Goal: Register for event/course

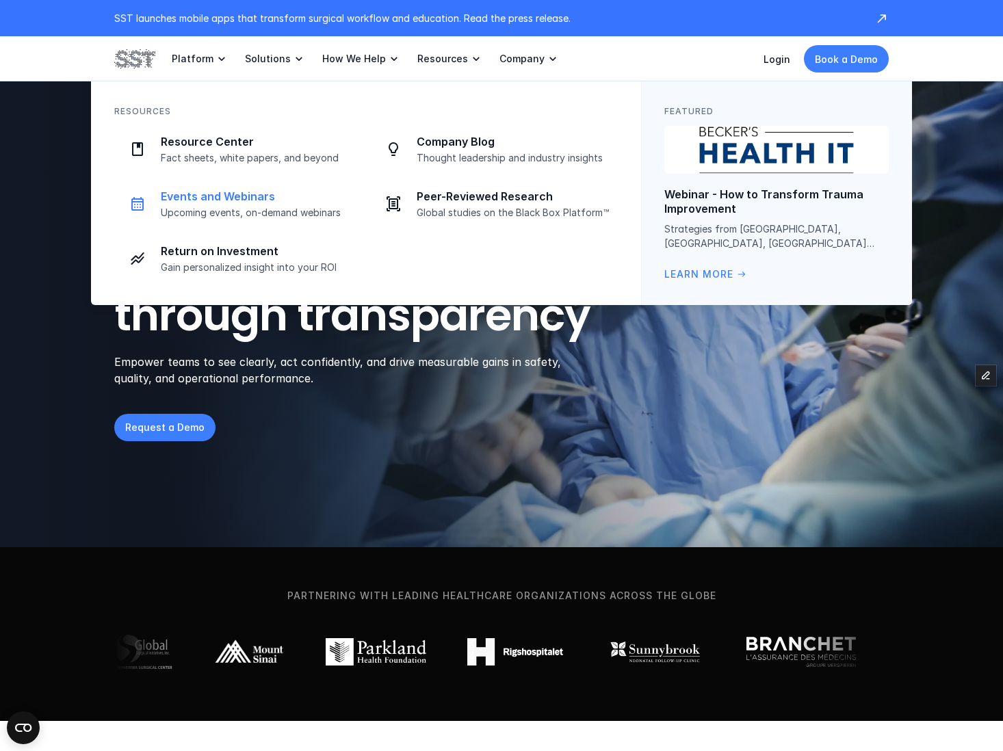
click at [286, 196] on p "Events and Webinars" at bounding box center [257, 196] width 193 height 14
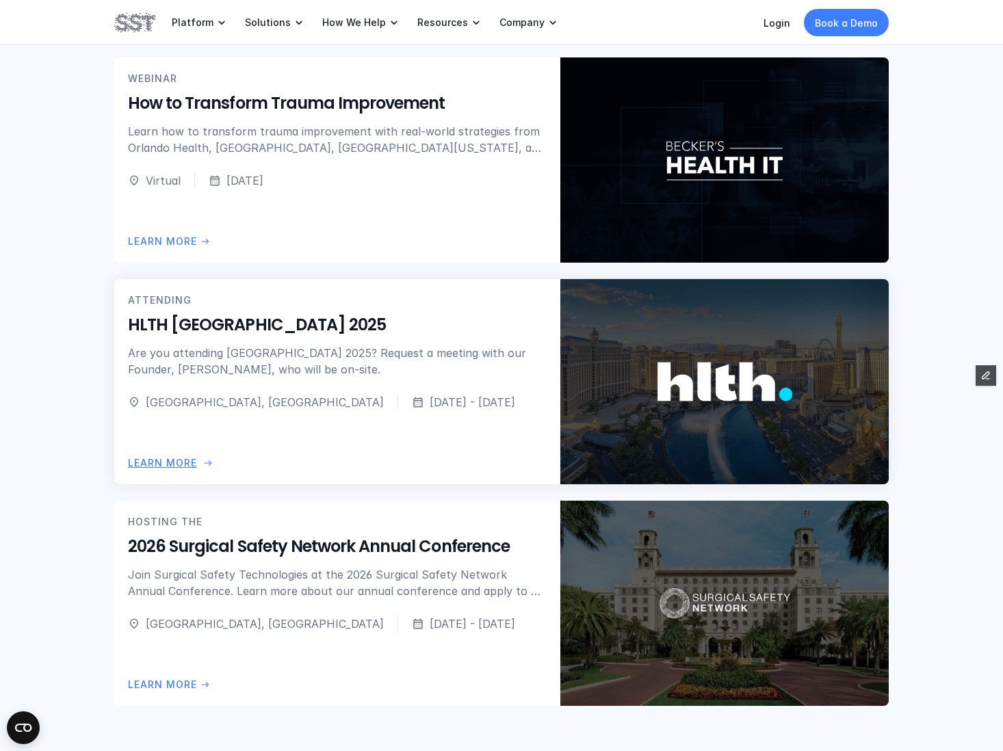
scroll to position [650, 0]
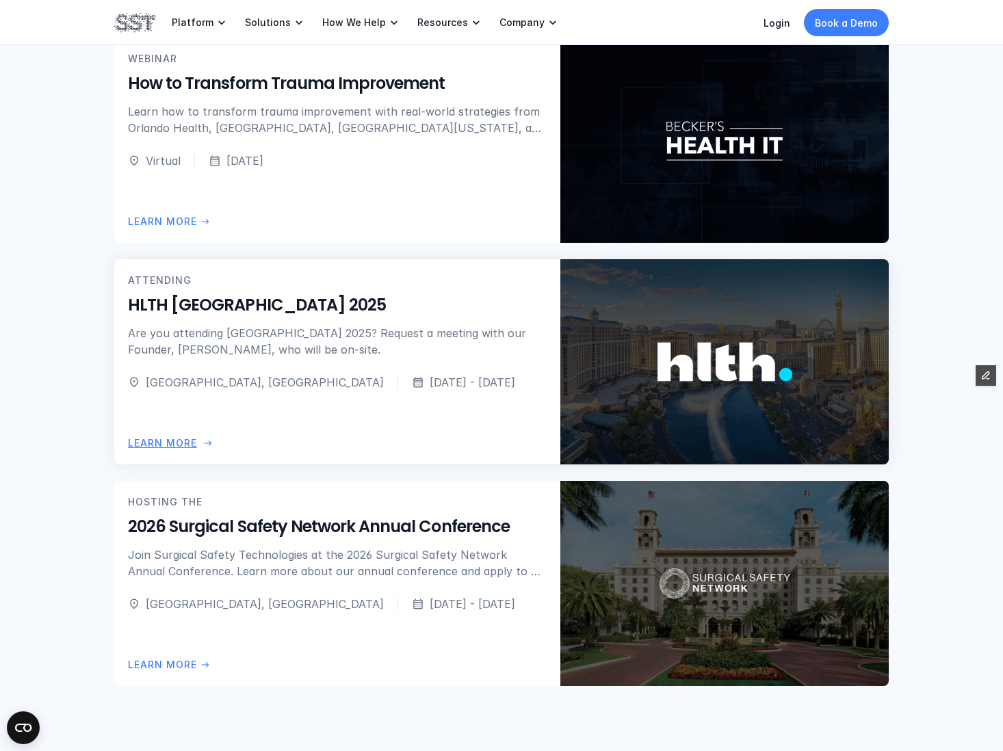
click at [268, 320] on div "ATTENDING HLTH USA 2025 Are you attending HLTH USA 2025? Request a meeting with…" at bounding box center [337, 315] width 419 height 85
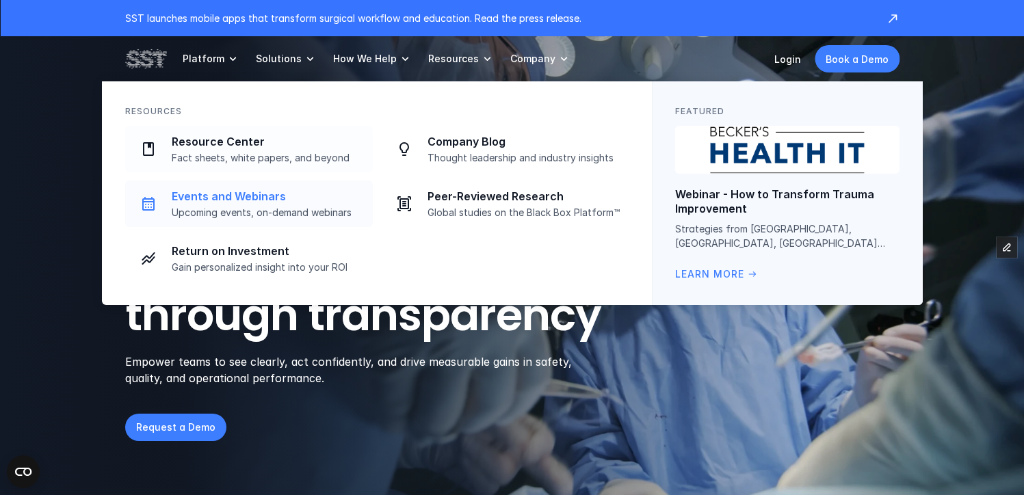
click at [254, 197] on p "Events and Webinars" at bounding box center [268, 196] width 193 height 14
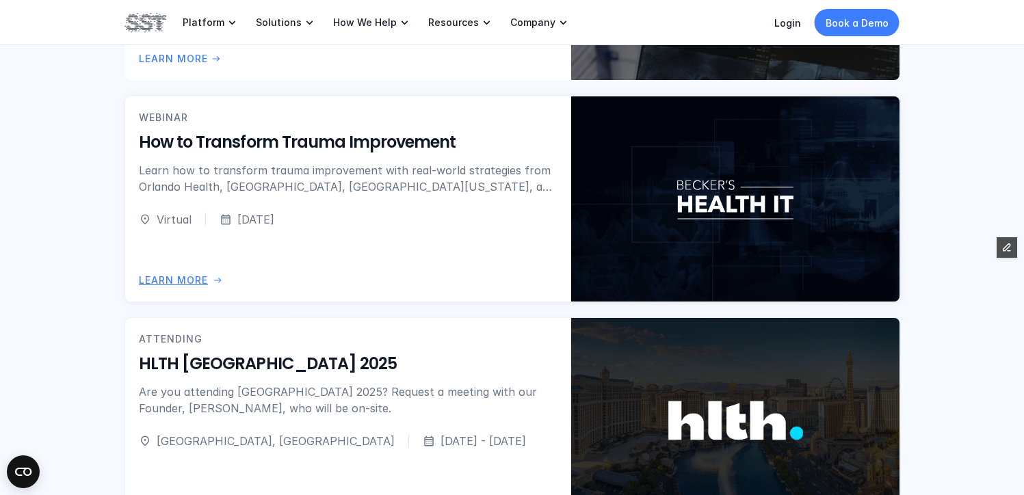
scroll to position [561, 0]
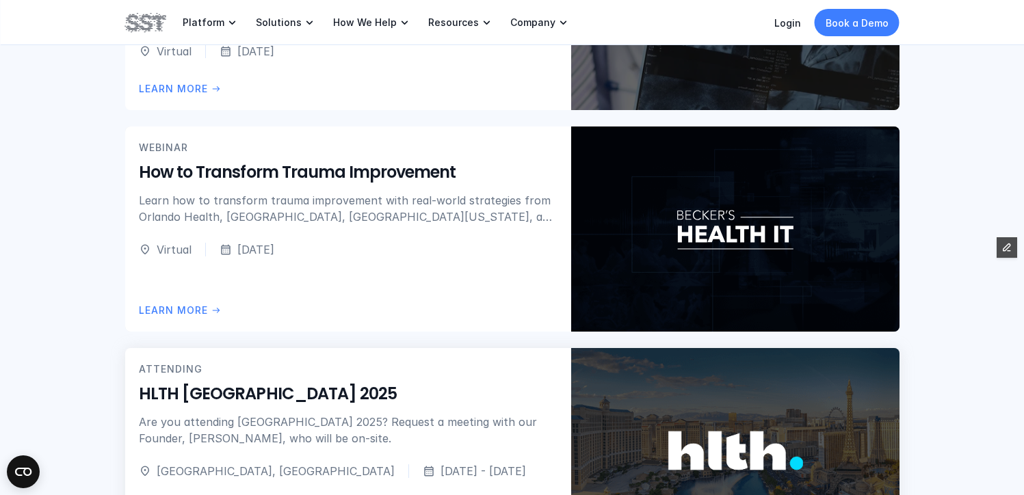
click at [328, 393] on h5 "HLTH USA 2025" at bounding box center [348, 394] width 419 height 23
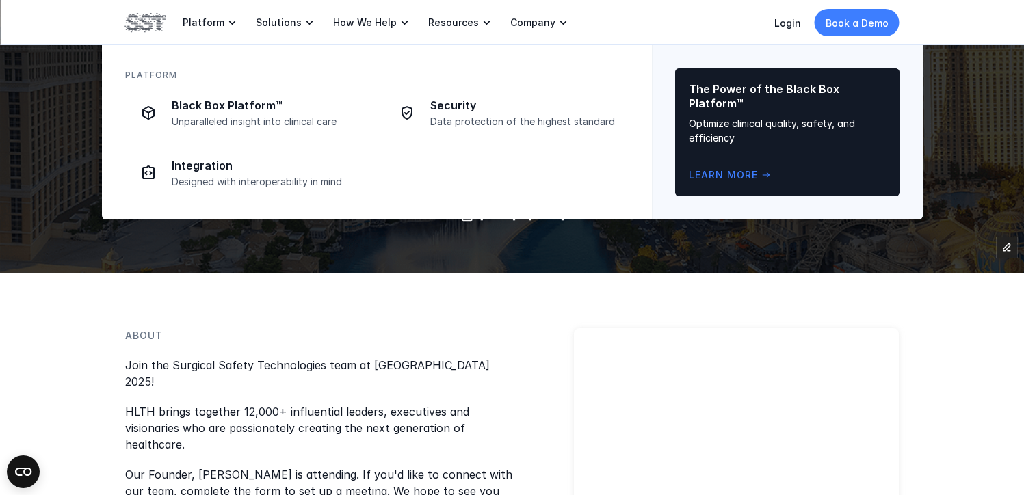
scroll to position [561, 0]
